Goal: Ask a question

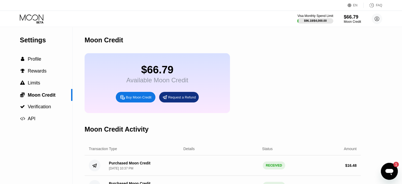
click at [391, 170] on icon "Open messaging window, 1 unread message" at bounding box center [389, 172] width 8 height 6
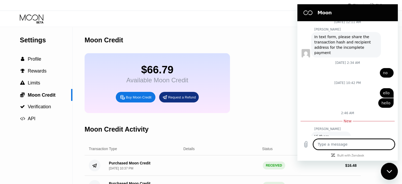
scroll to position [495, 0]
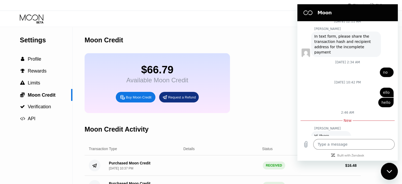
click at [325, 133] on div "Hi there, How can we help?" at bounding box center [331, 141] width 34 height 16
click at [344, 133] on div "Hi there, How can we help?" at bounding box center [331, 141] width 34 height 16
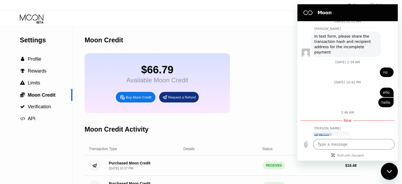
drag, startPoint x: 344, startPoint y: 125, endPoint x: 312, endPoint y: 113, distance: 34.0
click at [314, 131] on div "Sam says: Hi there, How can we help?" at bounding box center [331, 141] width 40 height 20
copy div "Hi there, How can we help?"
type textarea "x"
click at [224, 38] on div "Moon Credit" at bounding box center [223, 40] width 276 height 26
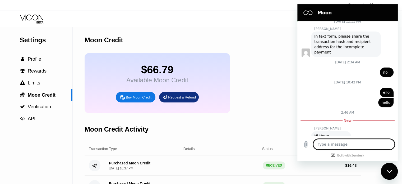
click at [339, 143] on textarea at bounding box center [353, 144] width 81 height 11
